Goal: Transaction & Acquisition: Subscribe to service/newsletter

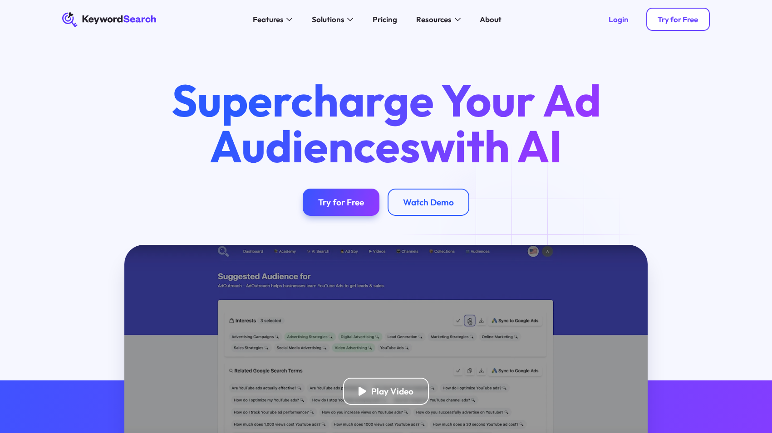
click at [676, 20] on div "Try for Free" at bounding box center [677, 20] width 40 height 10
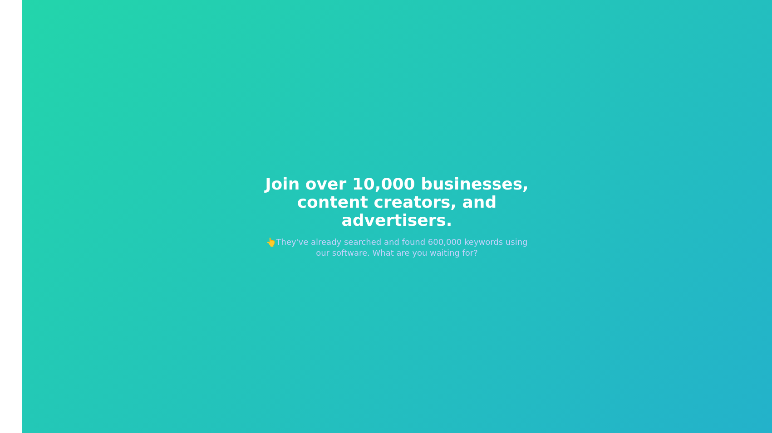
scroll to position [0, 0]
